Goal: Task Accomplishment & Management: Complete application form

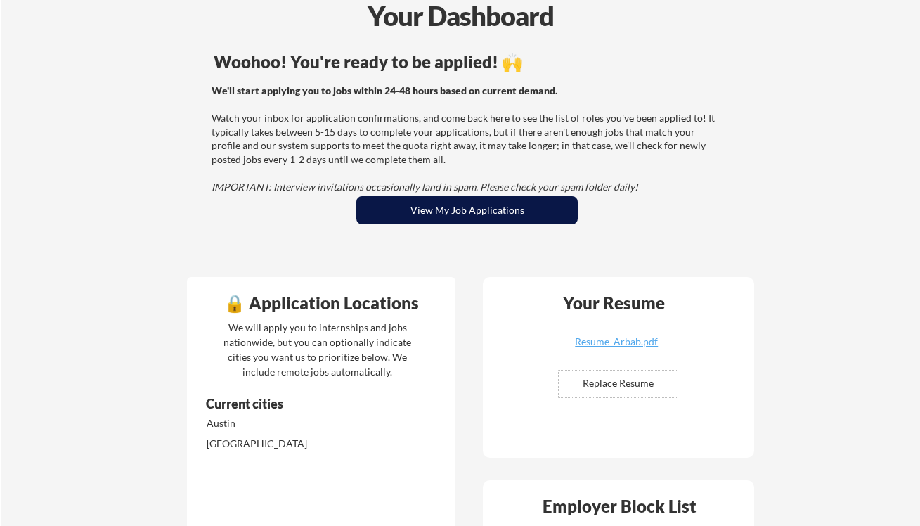
scroll to position [77, 0]
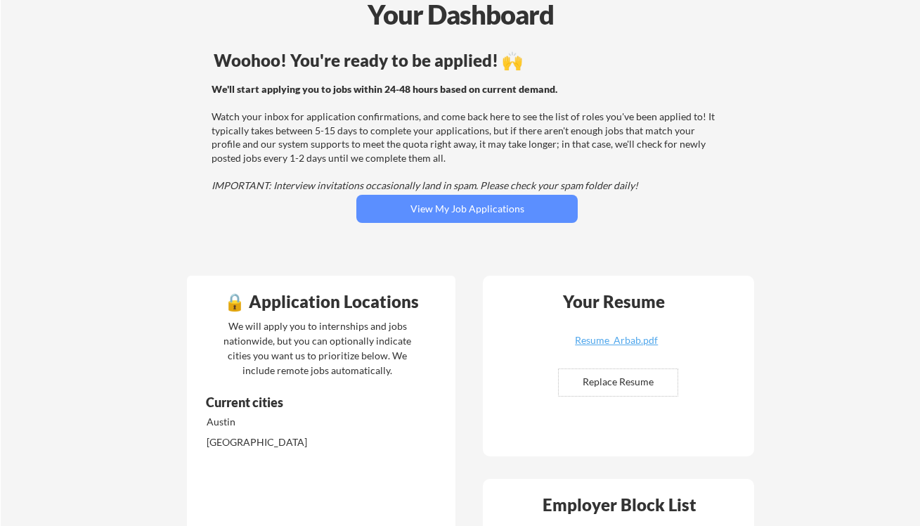
click at [604, 383] on input "file" at bounding box center [618, 382] width 119 height 27
type input "C:\fakepath\Arbab_Resume_Official.pdf"
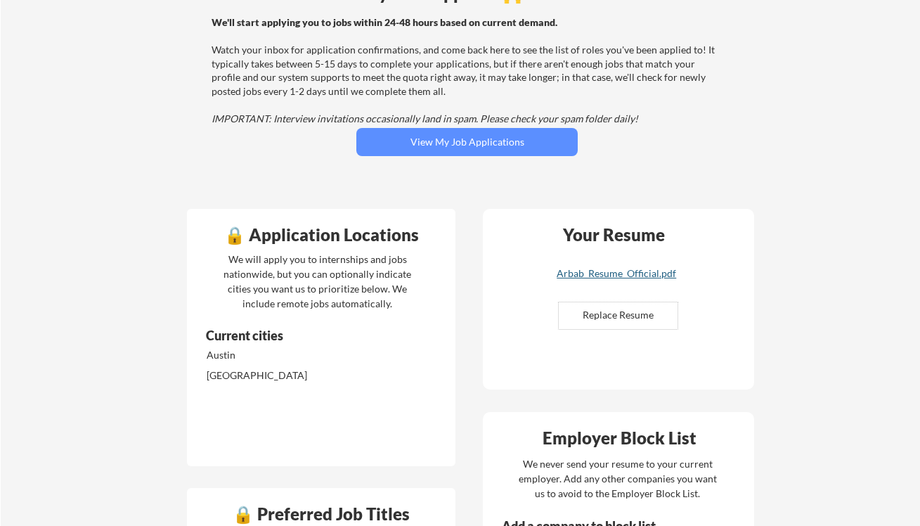
scroll to position [110, 0]
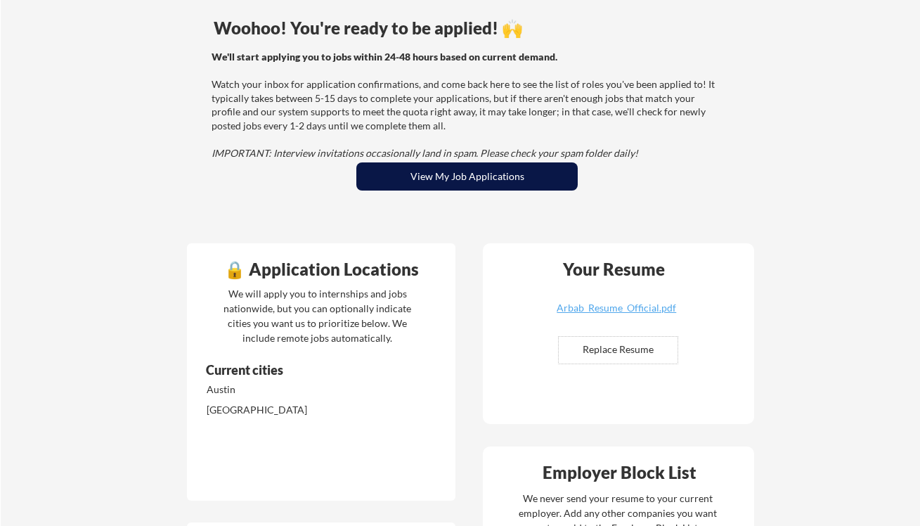
click at [499, 184] on button "View My Job Applications" at bounding box center [466, 176] width 221 height 28
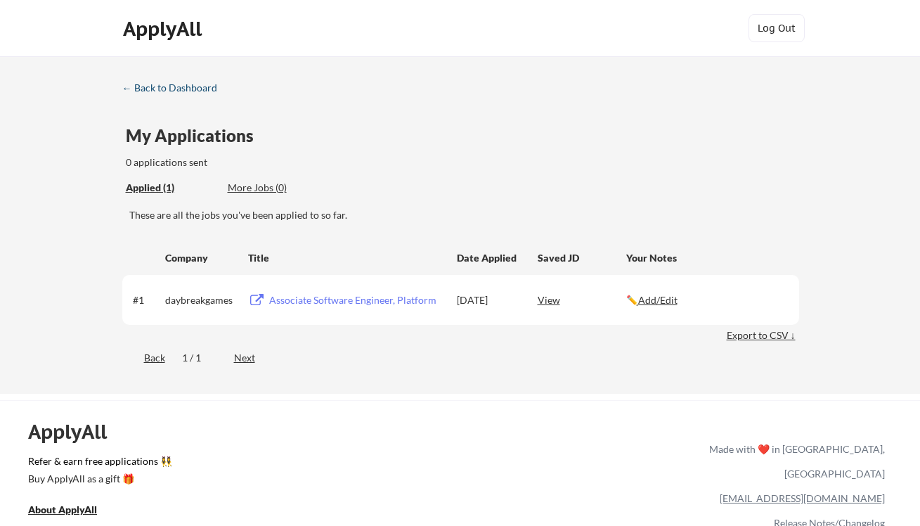
click at [146, 87] on div "← Back to Dashboard" at bounding box center [174, 88] width 105 height 10
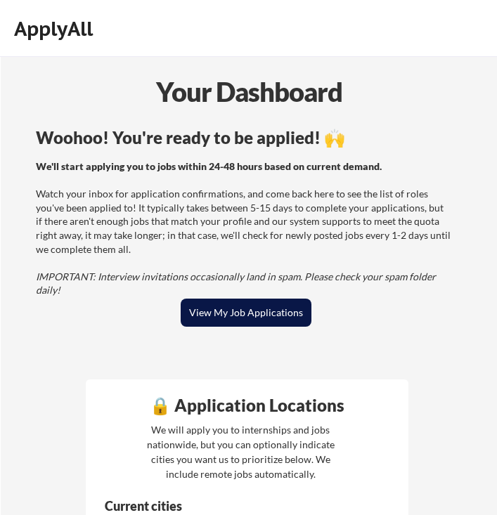
click at [242, 307] on button "View My Job Applications" at bounding box center [246, 313] width 130 height 28
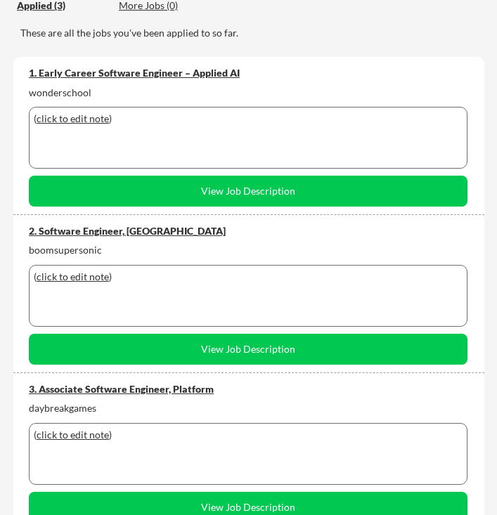
scroll to position [178, 0]
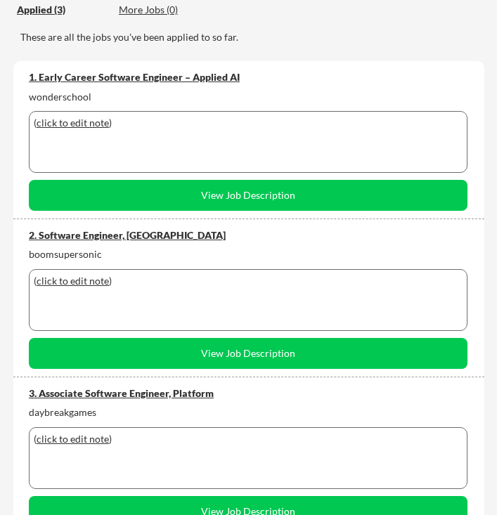
click at [60, 96] on div "wonderschool" at bounding box center [248, 97] width 439 height 14
click at [94, 393] on div "3. Associate Software Engineer, Platform" at bounding box center [248, 394] width 439 height 14
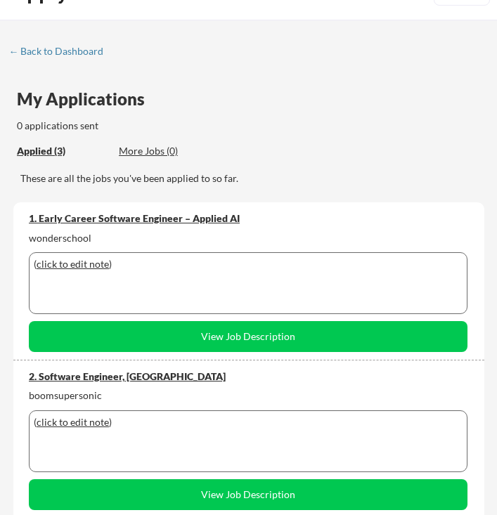
scroll to position [0, 0]
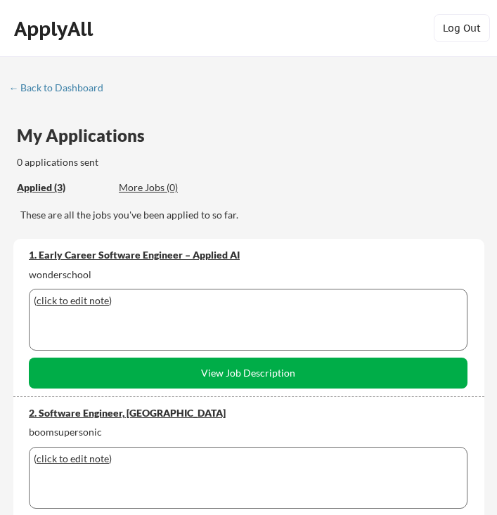
click at [278, 380] on button "View Job Description" at bounding box center [248, 373] width 439 height 31
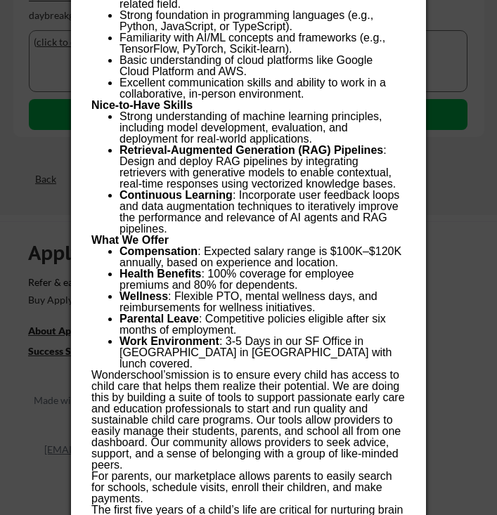
scroll to position [628, 0]
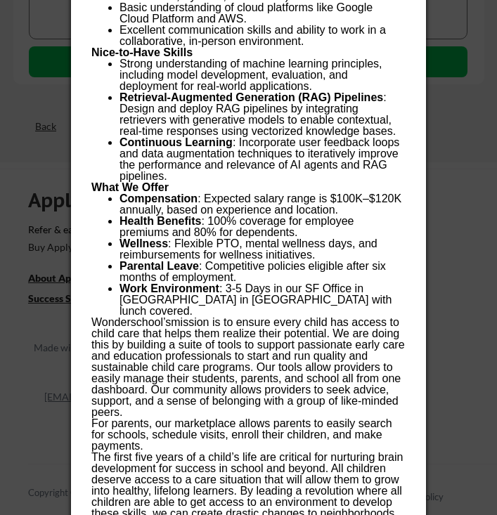
click at [461, 145] on div at bounding box center [248, 257] width 497 height 515
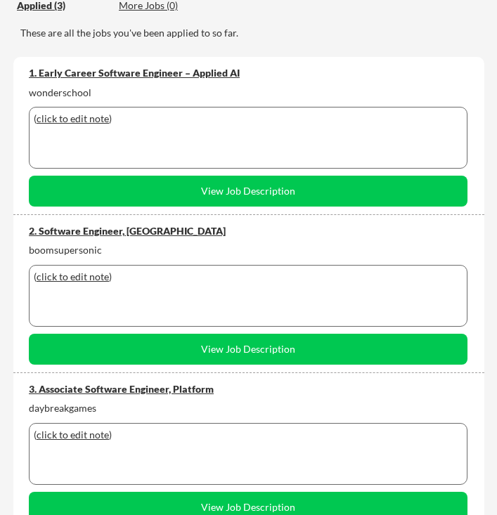
scroll to position [129, 0]
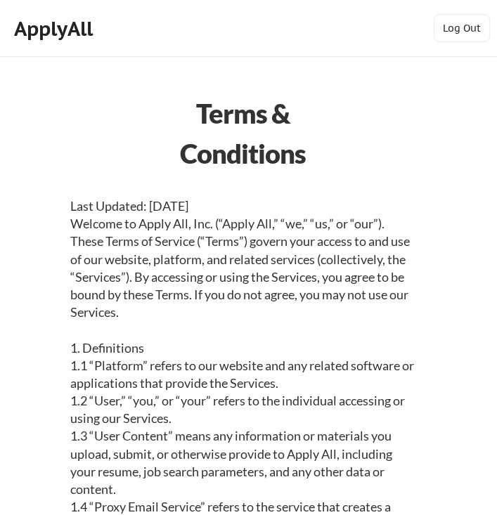
click at [71, 22] on div "ApplyAll" at bounding box center [55, 29] width 83 height 24
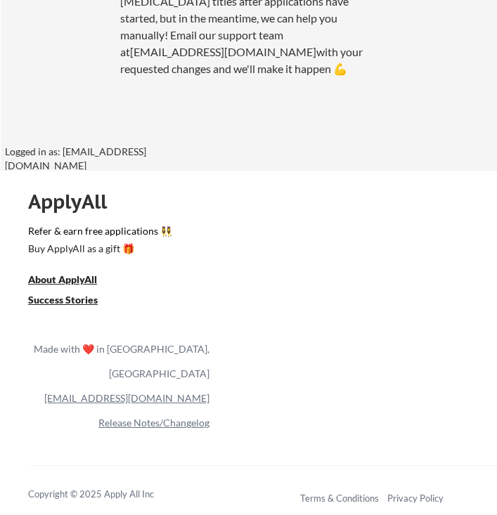
scroll to position [1903, 0]
click at [135, 151] on div "Logged in as: arbabhusain200@gmail.com" at bounding box center [110, 158] width 211 height 27
click at [152, 152] on div "Logged in as: [EMAIL_ADDRESS][DOMAIN_NAME]" at bounding box center [110, 158] width 211 height 27
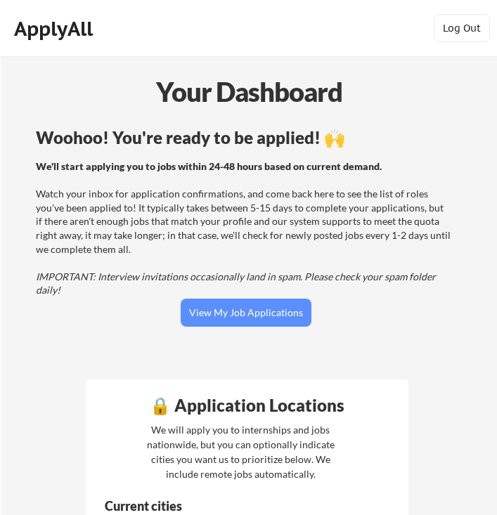
scroll to position [0, 0]
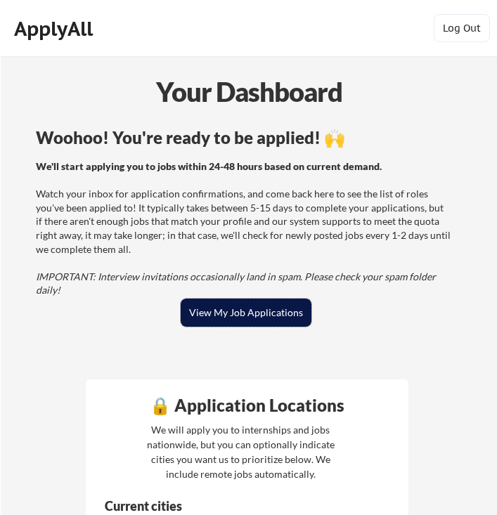
click at [250, 309] on button "View My Job Applications" at bounding box center [246, 313] width 130 height 28
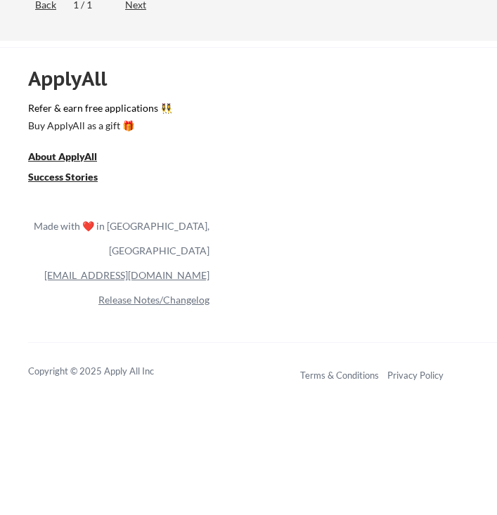
scroll to position [1063, 0]
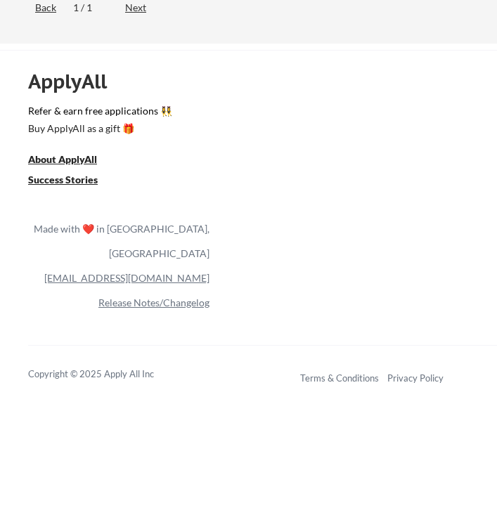
click at [165, 297] on link "Release Notes/Changelog" at bounding box center [153, 303] width 111 height 12
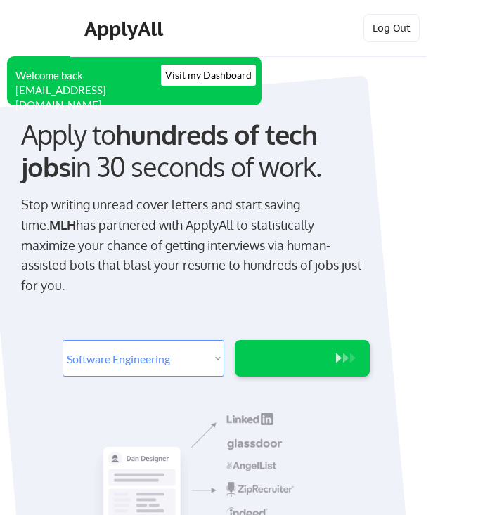
select select ""engineering""
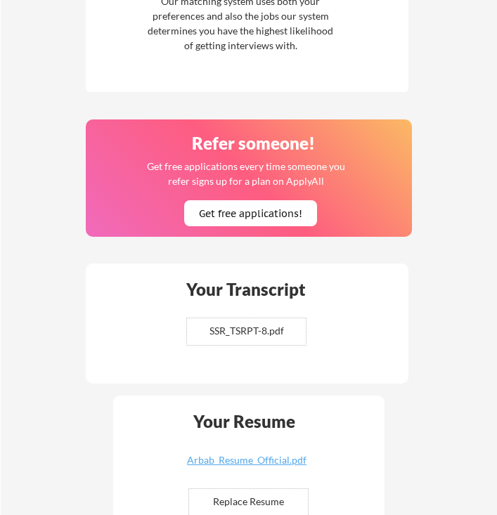
scroll to position [769, 0]
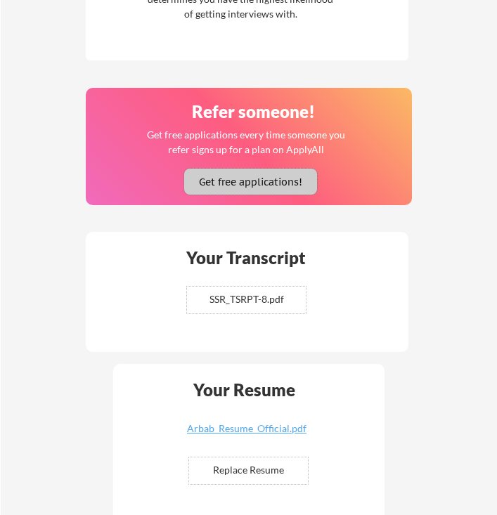
click at [301, 181] on button "Get free applications!" at bounding box center [250, 182] width 133 height 26
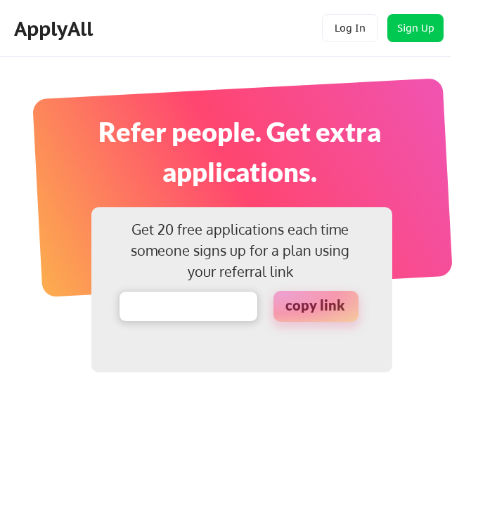
type input "[DOMAIN_NAME][URL]"
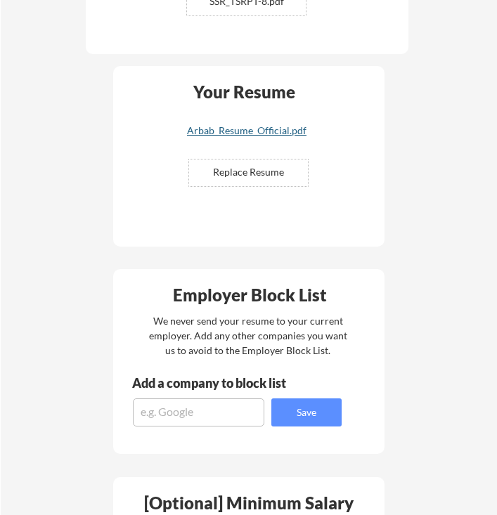
scroll to position [1071, 0]
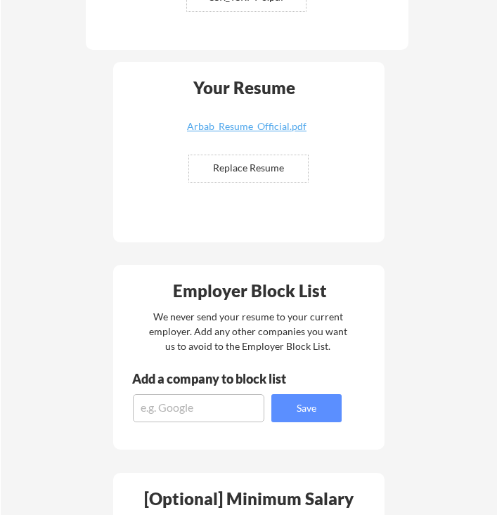
click at [283, 165] on input "file" at bounding box center [248, 168] width 119 height 27
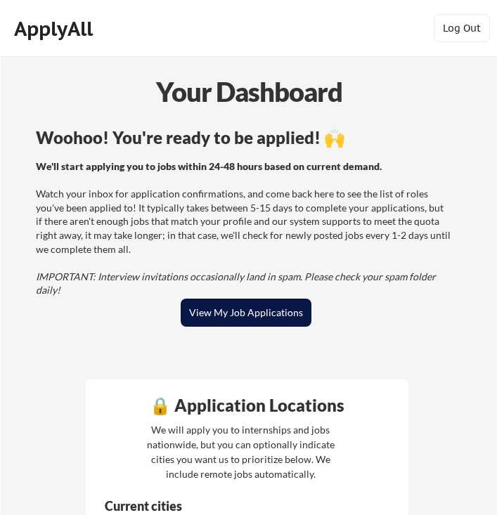
scroll to position [0, 0]
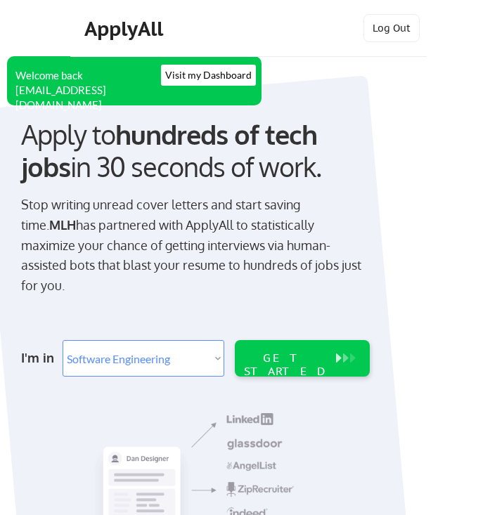
select select ""engineering""
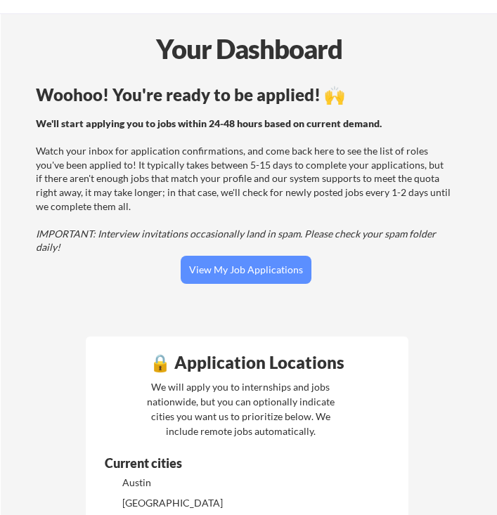
scroll to position [108, 0]
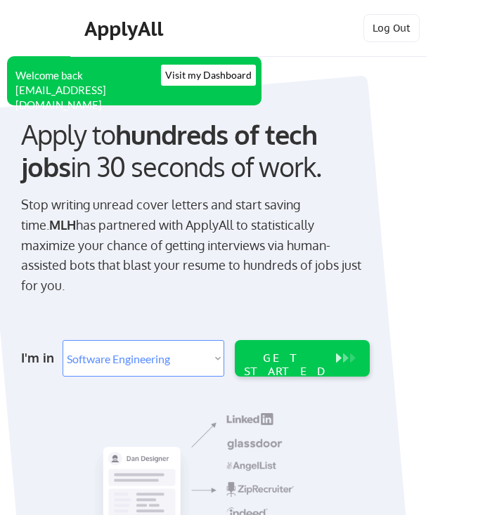
select select ""engineering""
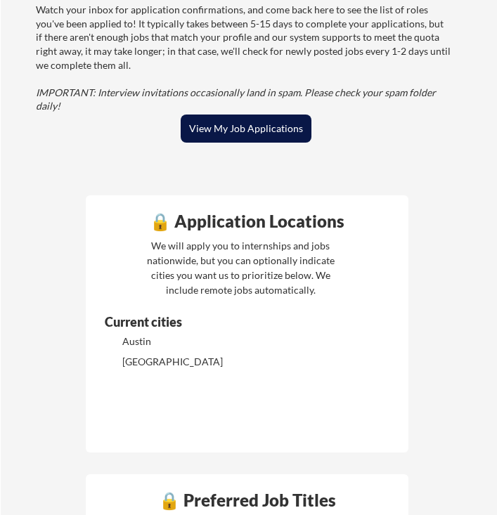
scroll to position [247, 0]
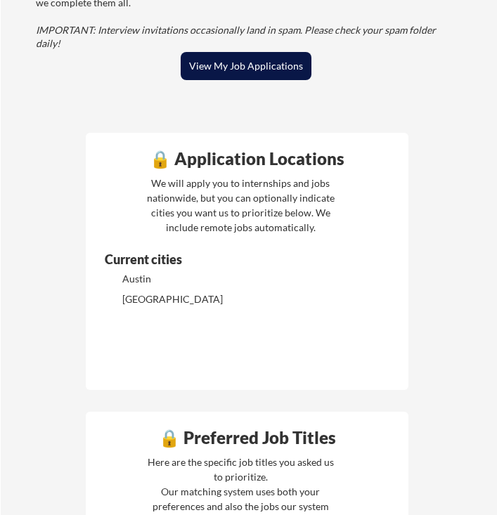
click at [263, 66] on button "View My Job Applications" at bounding box center [246, 66] width 130 height 28
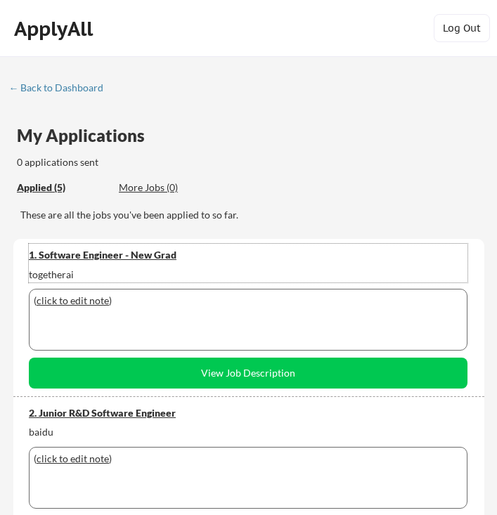
click at [140, 258] on div "1. Software Engineer - New Grad" at bounding box center [248, 255] width 439 height 14
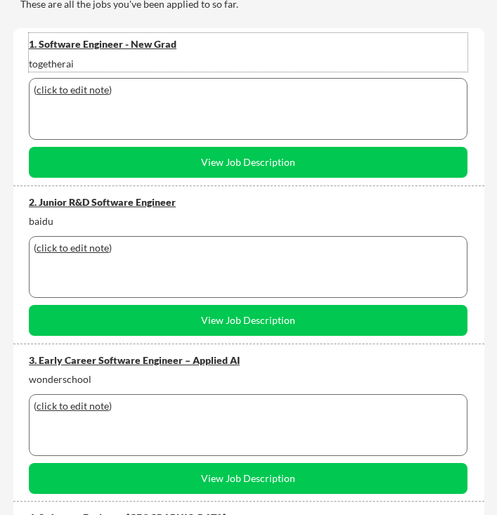
scroll to position [229, 0]
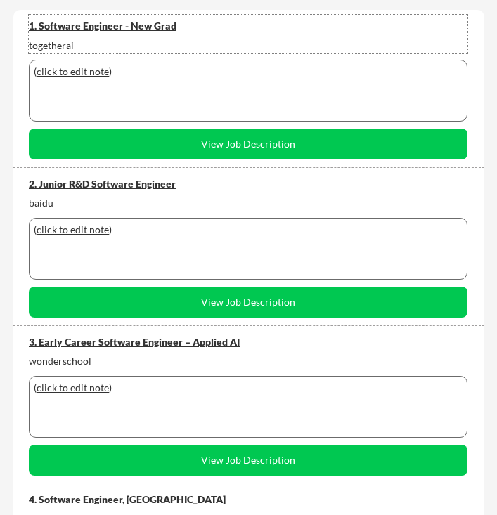
click at [108, 183] on div "2. Junior R&D Software Engineer" at bounding box center [248, 184] width 439 height 14
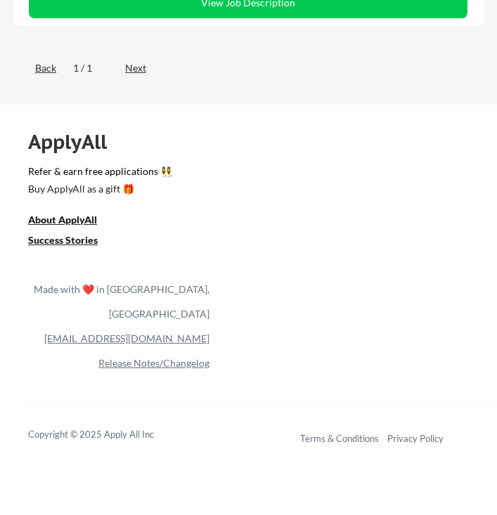
scroll to position [1049, 0]
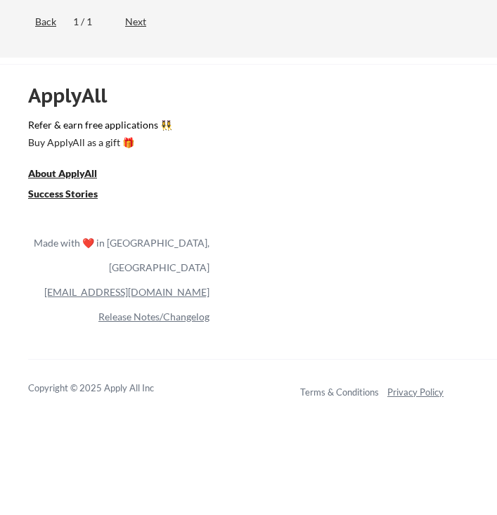
click at [400, 394] on link "Privacy Policy" at bounding box center [415, 392] width 56 height 11
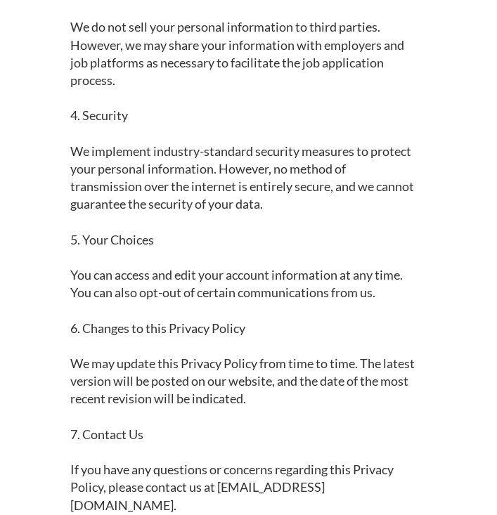
scroll to position [657, 0]
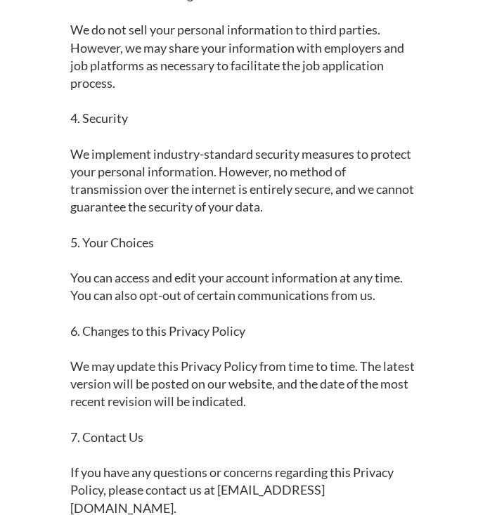
click at [126, 292] on div "Last Updated: [DATE] This Privacy Policy explains how Apply All, Inc. ("we," "o…" at bounding box center [242, 13] width 345 height 1010
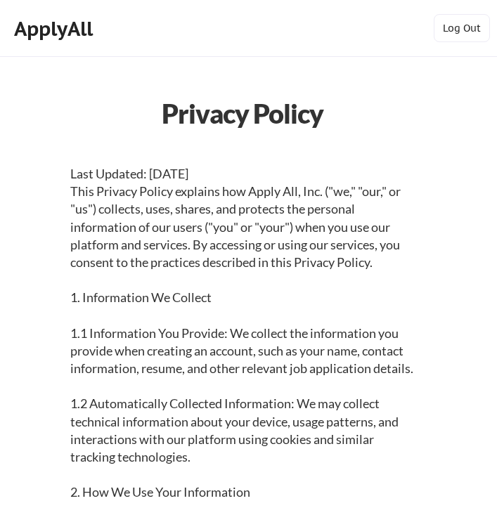
scroll to position [0, 0]
click at [60, 31] on div "ApplyAll" at bounding box center [55, 29] width 83 height 24
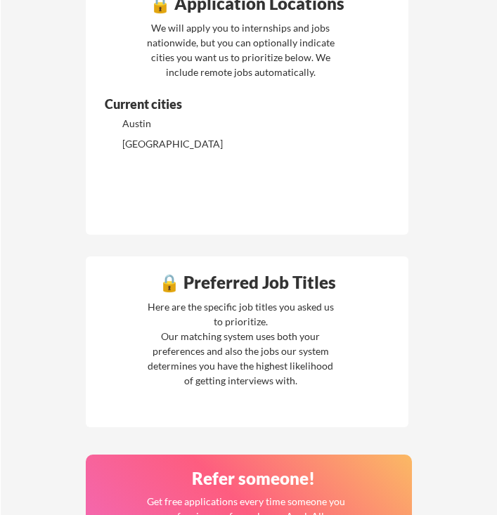
scroll to position [397, 0]
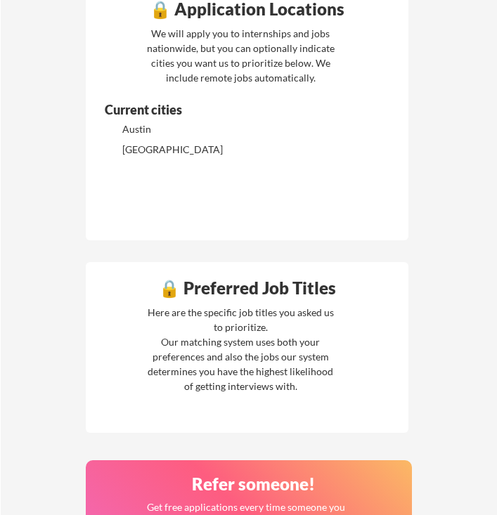
click at [240, 135] on div "Austin" at bounding box center [196, 129] width 148 height 14
click at [145, 115] on div "Current cities" at bounding box center [202, 109] width 195 height 13
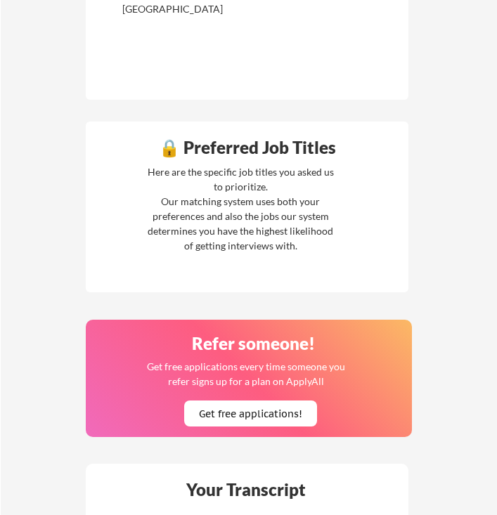
scroll to position [542, 0]
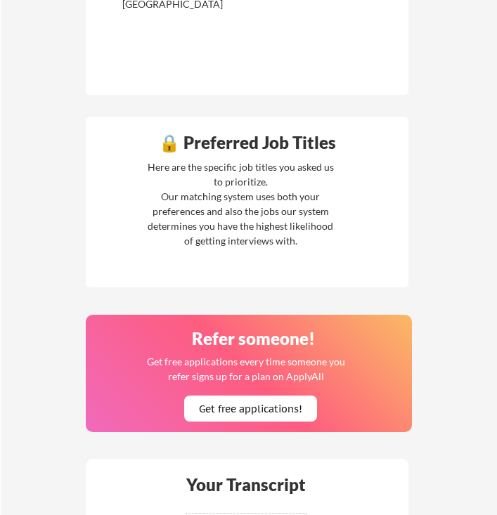
click at [288, 248] on div "Here are the specific job titles you asked us to prioritize. Our matching syste…" at bounding box center [240, 204] width 193 height 89
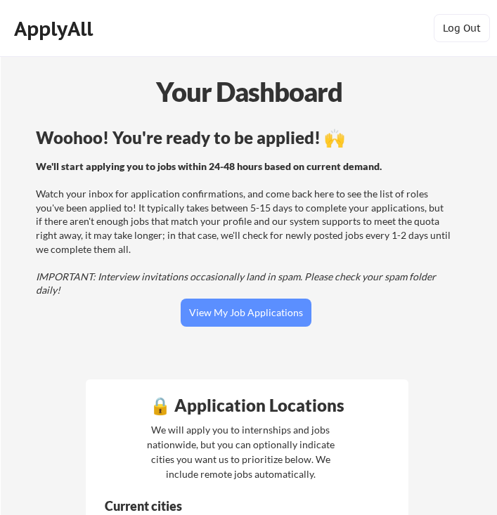
scroll to position [0, 0]
click at [458, 32] on button "Log Out" at bounding box center [462, 28] width 56 height 28
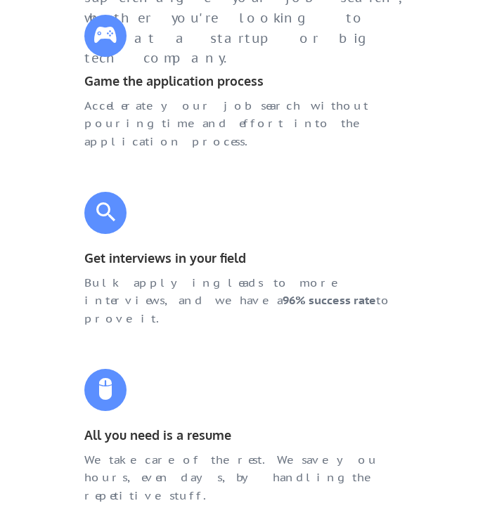
scroll to position [685, 0]
